Goal: Information Seeking & Learning: Understand process/instructions

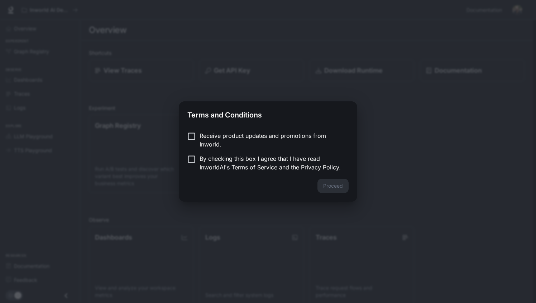
click at [255, 132] on p "Receive product updates and promotions from Inworld." at bounding box center [271, 140] width 143 height 17
click at [226, 159] on p "By checking this box I agree that I have read InworldAI's Terms of Service and …" at bounding box center [271, 163] width 143 height 17
click at [328, 186] on button "Proceed" at bounding box center [333, 186] width 31 height 14
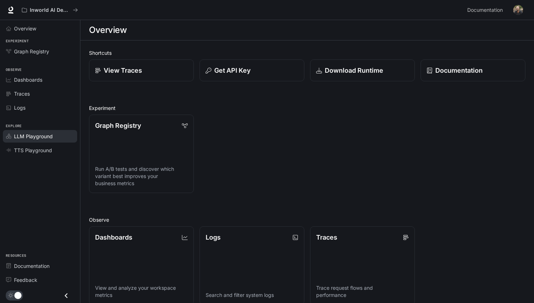
click at [37, 138] on span "LLM Playground" at bounding box center [33, 137] width 39 height 8
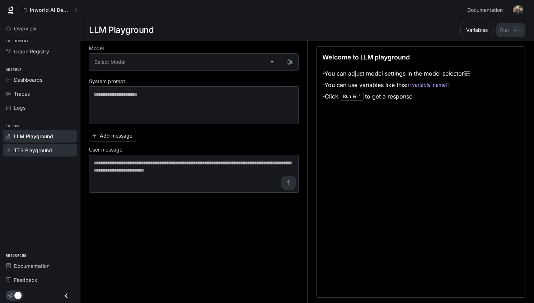
click at [36, 151] on span "TTS Playground" at bounding box center [33, 151] width 38 height 8
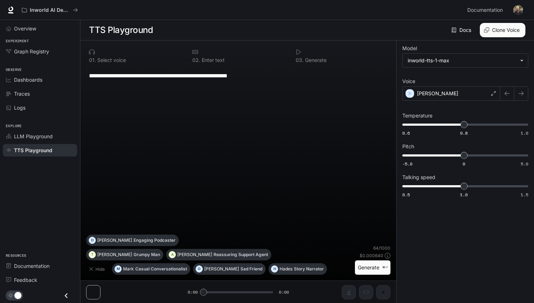
drag, startPoint x: 166, startPoint y: 72, endPoint x: 231, endPoint y: 72, distance: 65.6
click at [232, 72] on textarea "**********" at bounding box center [238, 76] width 298 height 8
click at [231, 72] on textarea "**********" at bounding box center [238, 76] width 298 height 8
drag, startPoint x: 252, startPoint y: 72, endPoint x: 179, endPoint y: 72, distance: 73.1
click at [179, 72] on textarea "**********" at bounding box center [238, 76] width 298 height 8
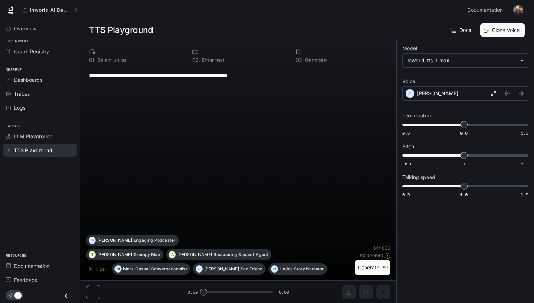
click at [179, 72] on textarea "**********" at bounding box center [238, 76] width 298 height 8
click at [24, 30] on span "Overview" at bounding box center [25, 29] width 22 height 8
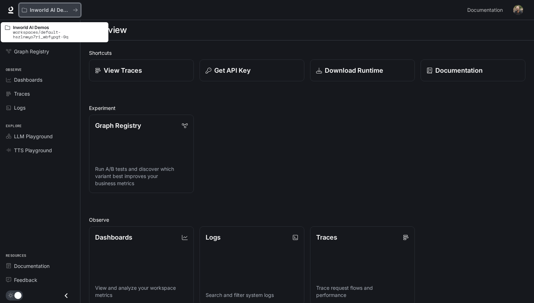
click at [61, 11] on p "Inworld AI Demos" at bounding box center [50, 10] width 40 height 6
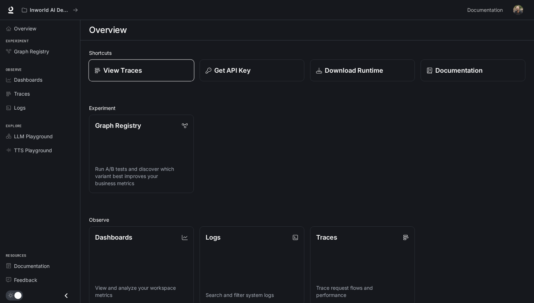
click at [118, 73] on p "View Traces" at bounding box center [122, 71] width 39 height 10
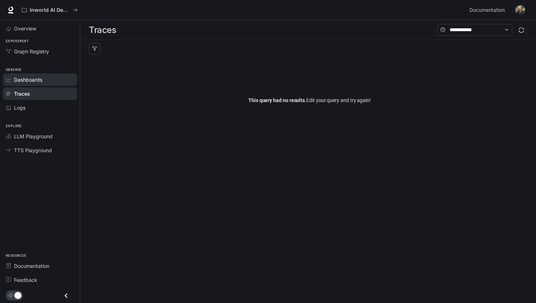
click at [40, 78] on span "Dashboards" at bounding box center [28, 80] width 28 height 8
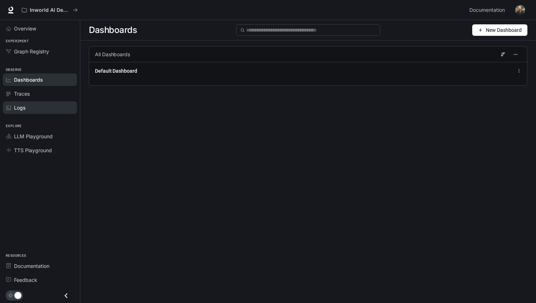
click at [30, 110] on div "Logs" at bounding box center [44, 108] width 60 height 8
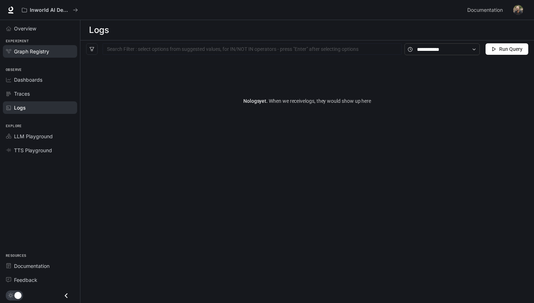
click at [32, 52] on span "Graph Registry" at bounding box center [31, 52] width 35 height 8
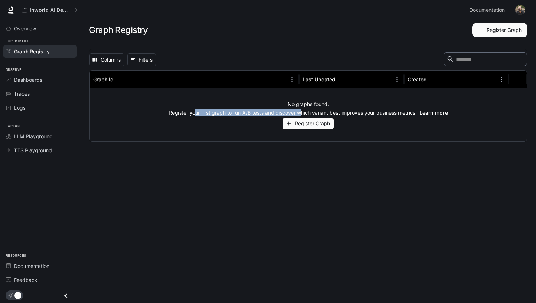
drag, startPoint x: 194, startPoint y: 112, endPoint x: 301, endPoint y: 112, distance: 107.2
click at [302, 112] on p "Register your first graph to run A/B tests and discover which variant best impr…" at bounding box center [308, 112] width 279 height 7
click at [301, 112] on p "Register your first graph to run A/B tests and discover which variant best impr…" at bounding box center [308, 112] width 279 height 7
drag, startPoint x: 326, startPoint y: 111, endPoint x: 256, endPoint y: 111, distance: 69.9
click at [256, 111] on p "Register your first graph to run A/B tests and discover which variant best impr…" at bounding box center [308, 112] width 279 height 7
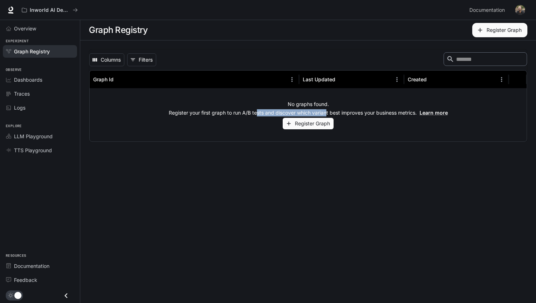
click at [256, 111] on p "Register your first graph to run A/B tests and discover which variant best impr…" at bounding box center [308, 112] width 279 height 7
click at [476, 8] on span "Documentation" at bounding box center [487, 10] width 35 height 9
